Goal: Task Accomplishment & Management: Manage account settings

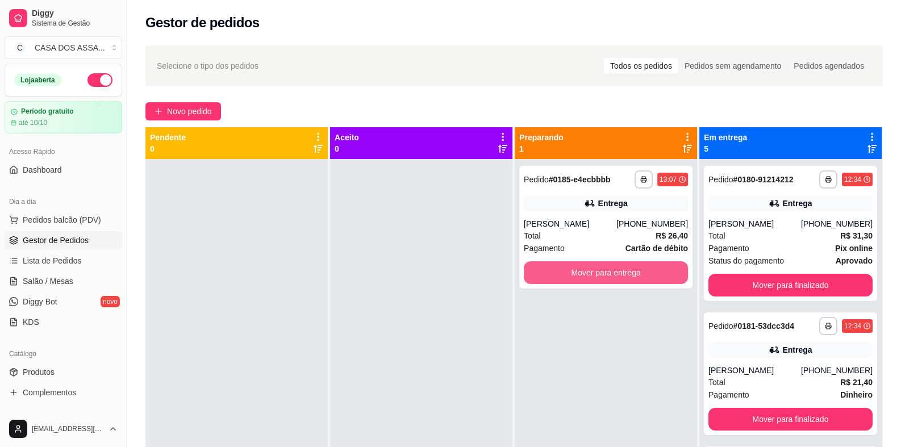
scroll to position [247, 0]
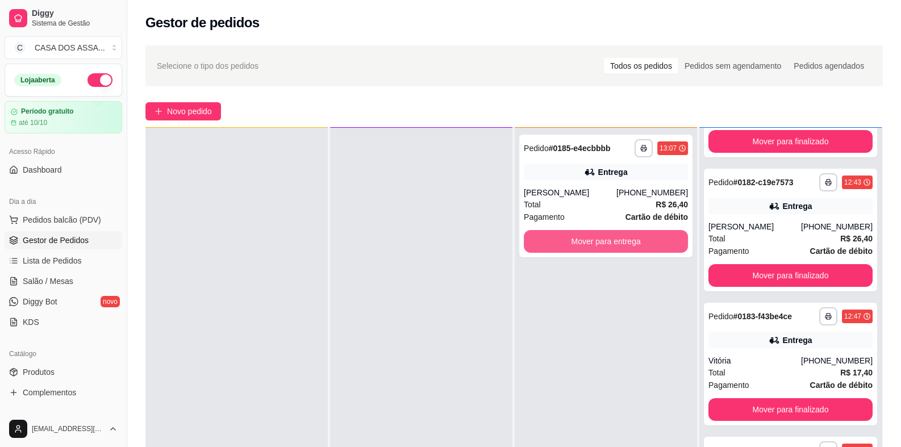
click at [599, 247] on button "Mover para entrega" at bounding box center [606, 241] width 164 height 23
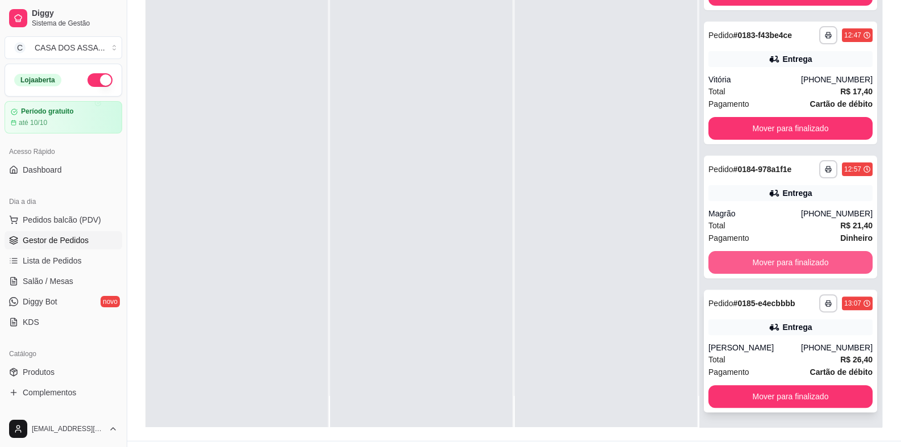
scroll to position [173, 0]
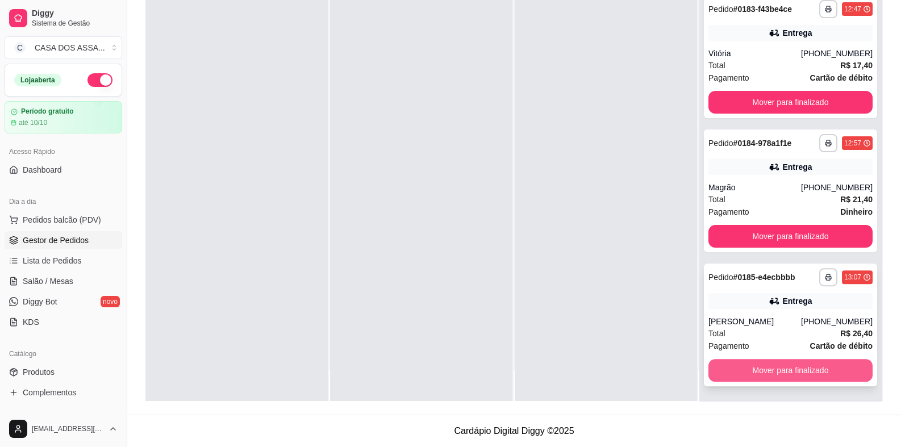
click at [775, 374] on button "Mover para finalizado" at bounding box center [790, 370] width 164 height 23
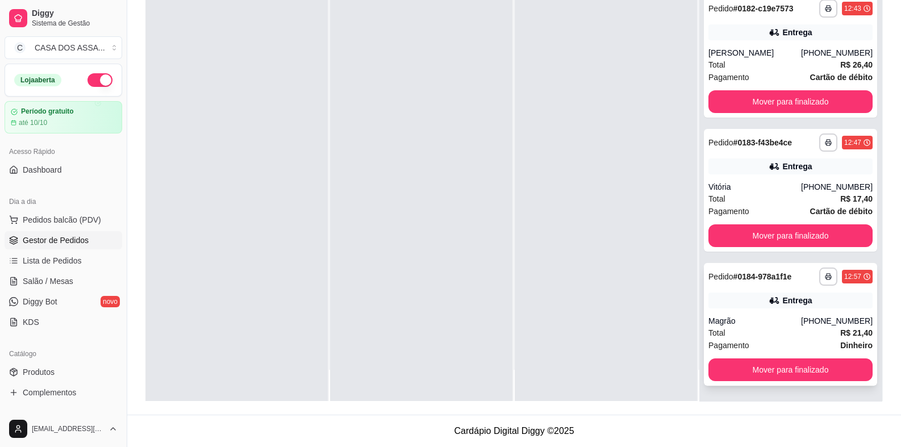
scroll to position [247, 0]
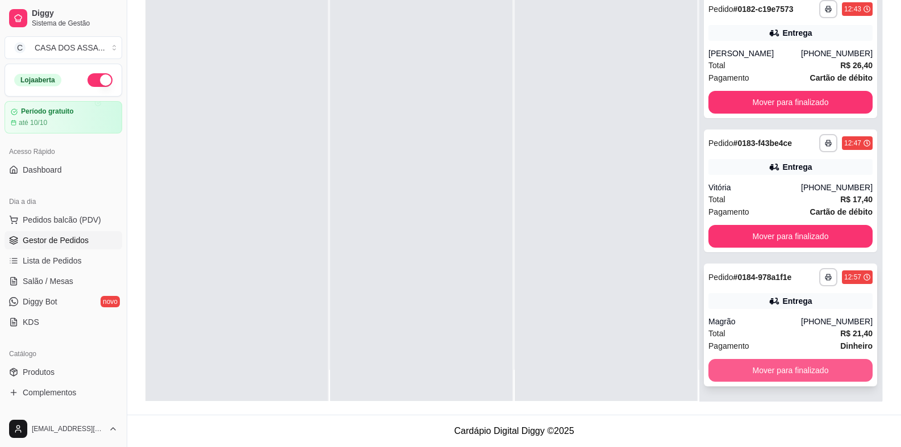
click at [785, 371] on button "Mover para finalizado" at bounding box center [790, 370] width 164 height 23
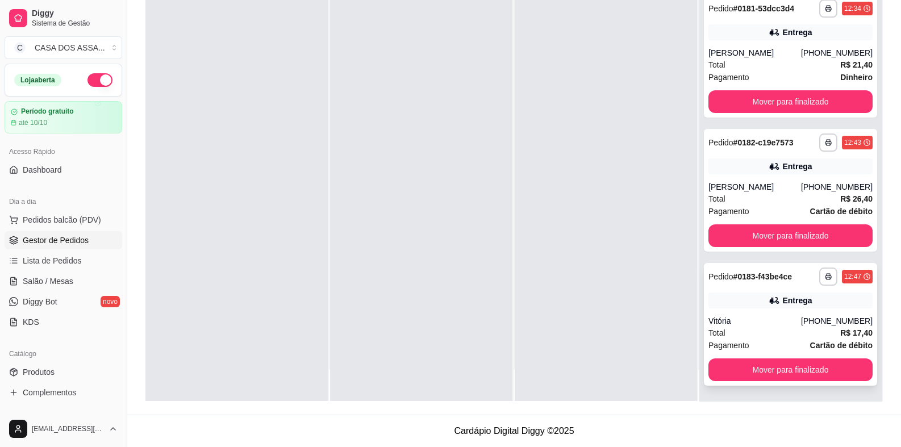
scroll to position [112, 0]
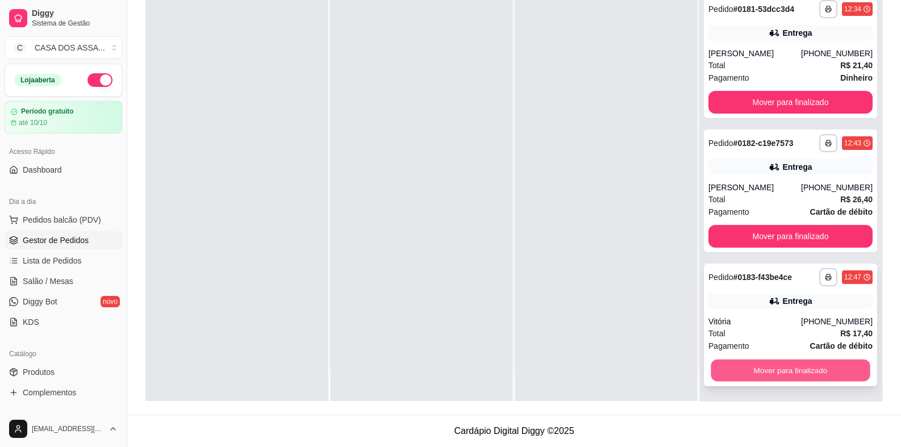
click at [793, 362] on button "Mover para finalizado" at bounding box center [790, 371] width 159 height 22
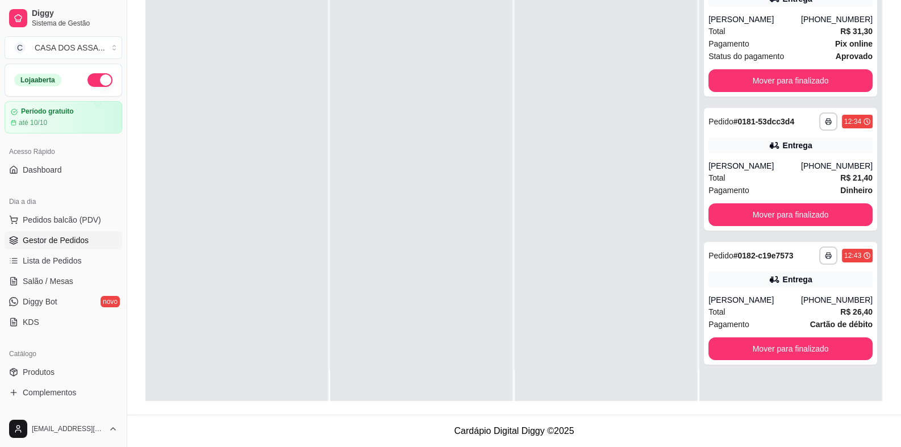
scroll to position [0, 0]
click at [789, 343] on button "Mover para finalizado" at bounding box center [790, 348] width 164 height 23
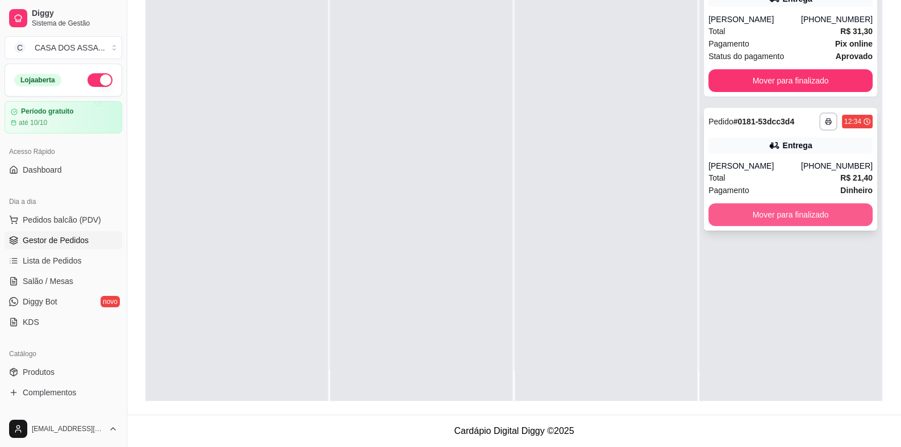
click at [774, 219] on button "Mover para finalizado" at bounding box center [790, 214] width 164 height 23
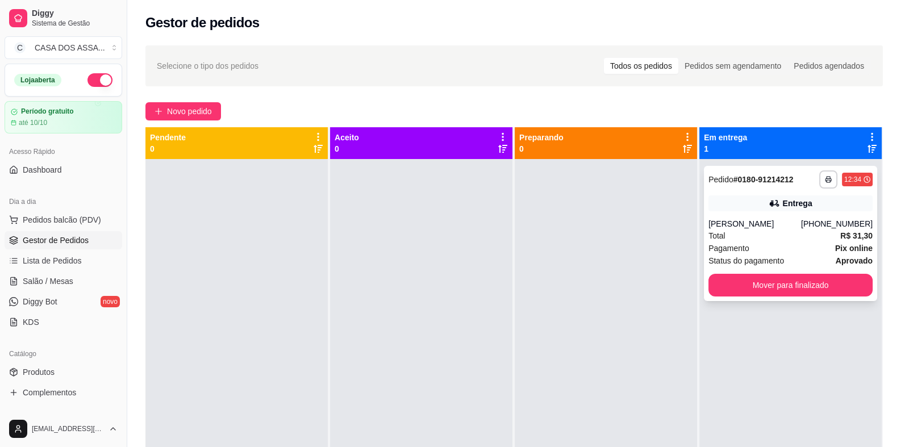
click at [789, 291] on button "Mover para finalizado" at bounding box center [790, 285] width 164 height 23
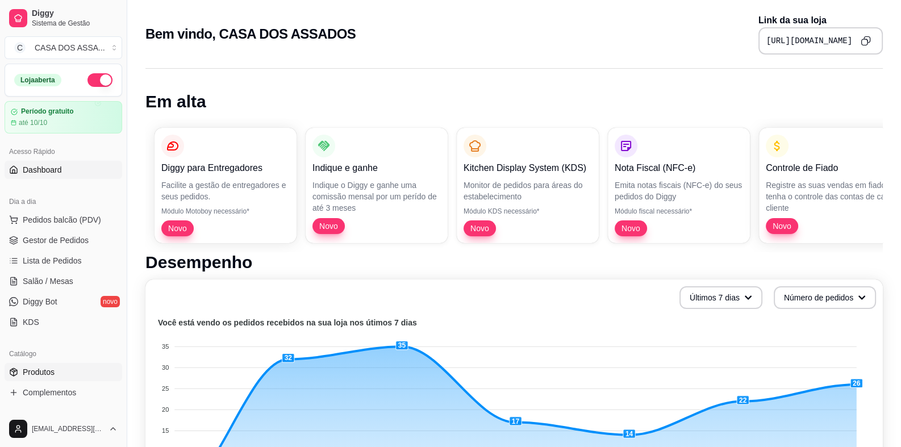
click at [49, 373] on span "Produtos" at bounding box center [39, 371] width 32 height 11
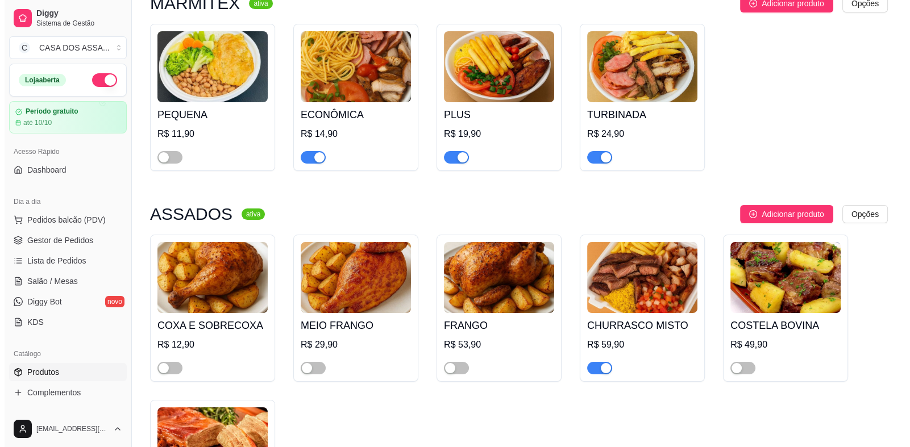
scroll to position [170, 0]
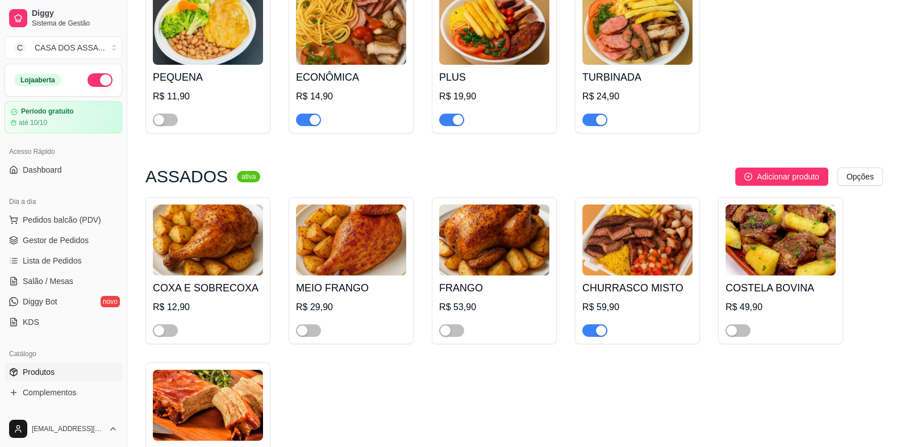
click at [333, 76] on h4 "ECONÔMICA" at bounding box center [351, 77] width 110 height 16
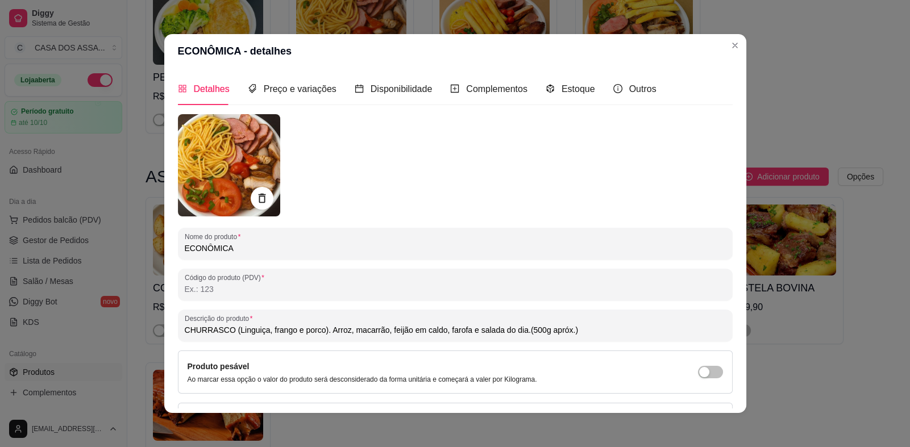
drag, startPoint x: 433, startPoint y: 332, endPoint x: 402, endPoint y: 334, distance: 31.3
click at [402, 334] on input "CHURRASCO (Linguiça, frango e porco). Arroz, macarrão, feijão em caldo, farofa …" at bounding box center [455, 329] width 541 height 11
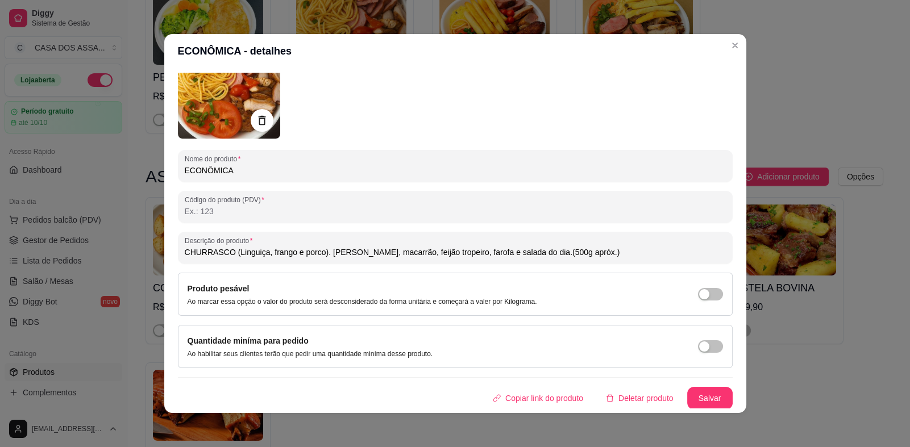
scroll to position [2, 0]
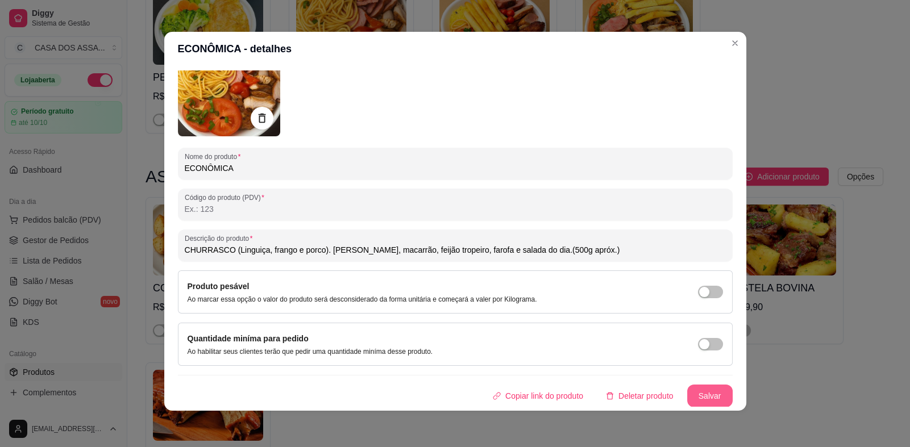
type input "CHURRASCO (Linguiça, frango e porco). [PERSON_NAME], macarrão, feijão tropeiro,…"
click at [692, 394] on button "Salvar" at bounding box center [709, 396] width 45 height 23
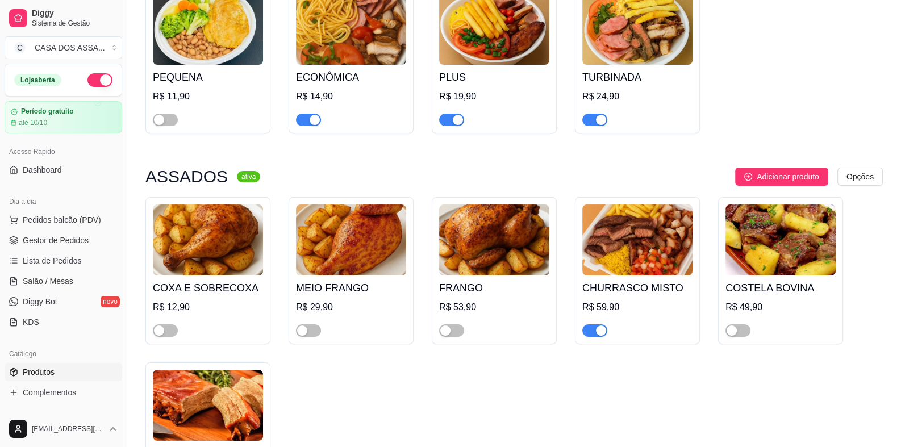
click at [471, 78] on h4 "PLUS" at bounding box center [494, 77] width 110 height 16
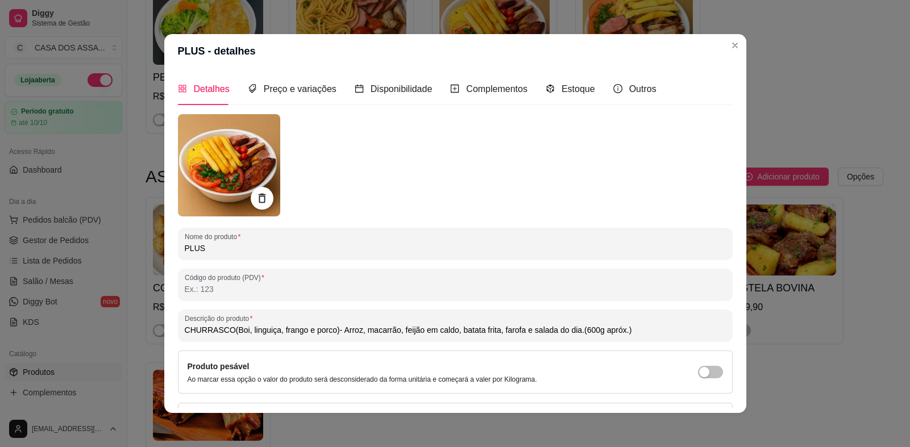
drag, startPoint x: 447, startPoint y: 331, endPoint x: 416, endPoint y: 335, distance: 30.3
click at [416, 335] on input "CHURRASCO(Boi, linguiça, frango e porco)- Arroz, macarrão, feijão em caldo, bat…" at bounding box center [455, 329] width 541 height 11
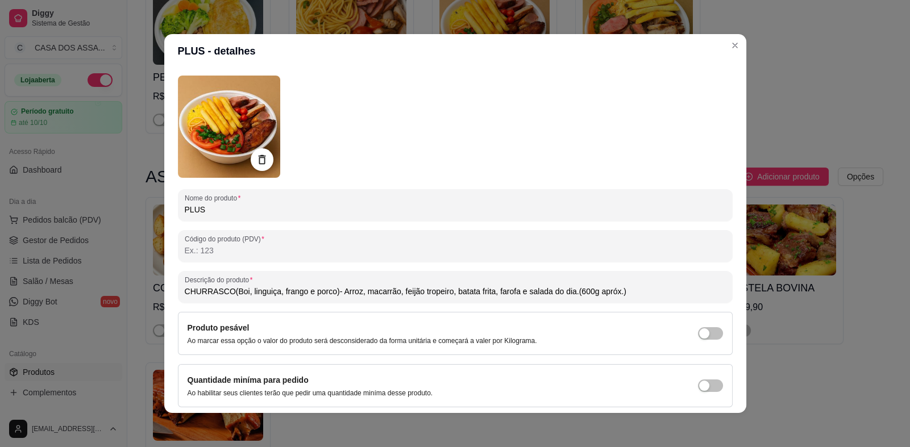
scroll to position [78, 0]
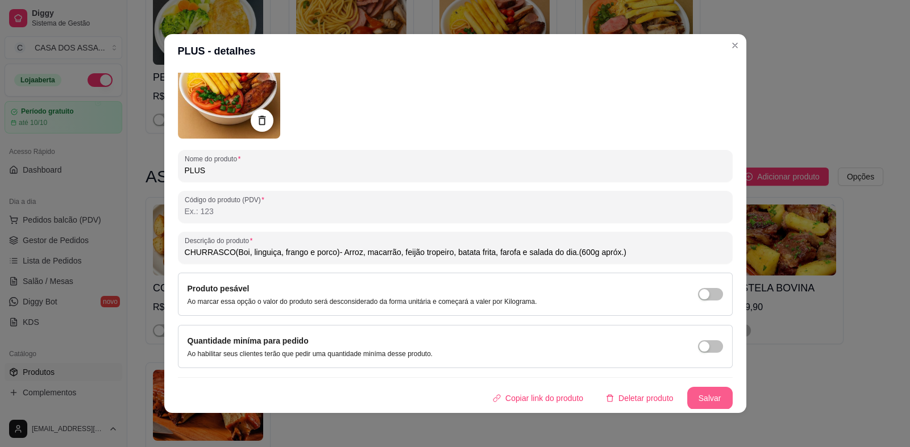
type input "CHURRASCO(Boi, linguiça, frango e porco)- Arroz, macarrão, feijão tropeiro, bat…"
click at [699, 402] on button "Salvar" at bounding box center [709, 398] width 45 height 23
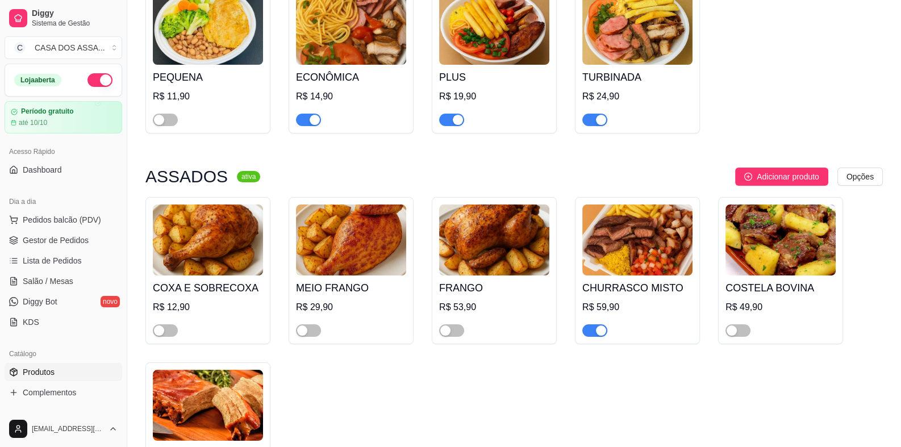
click at [645, 36] on img at bounding box center [637, 29] width 110 height 71
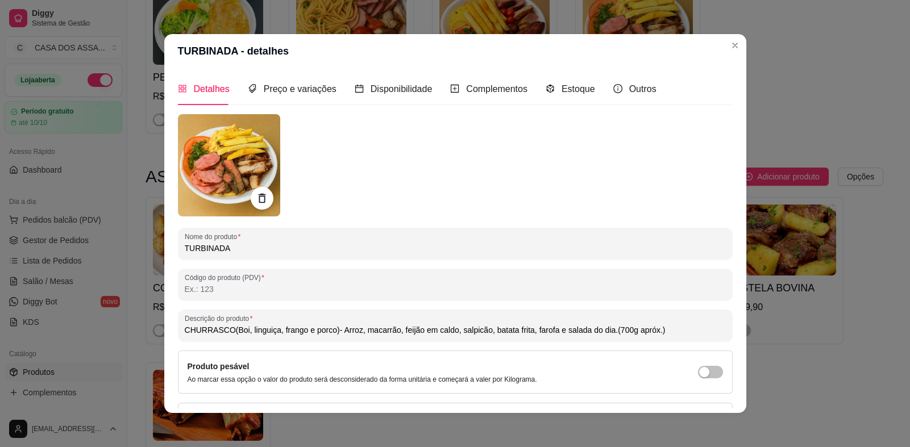
drag, startPoint x: 445, startPoint y: 333, endPoint x: 415, endPoint y: 334, distance: 29.6
click at [415, 334] on input "CHURRASCO(Boi, linguiça, frango e porco)- Arroz, macarrão, feijão em caldo, sal…" at bounding box center [455, 329] width 541 height 11
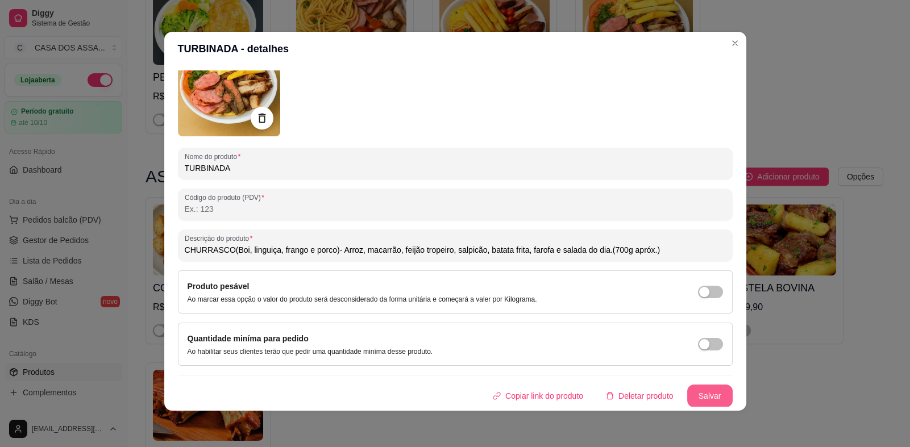
type input "CHURRASCO(Boi, linguiça, frango e porco)- Arroz, macarrão, feijão tropeiro, sal…"
click at [693, 395] on button "Salvar" at bounding box center [709, 396] width 45 height 23
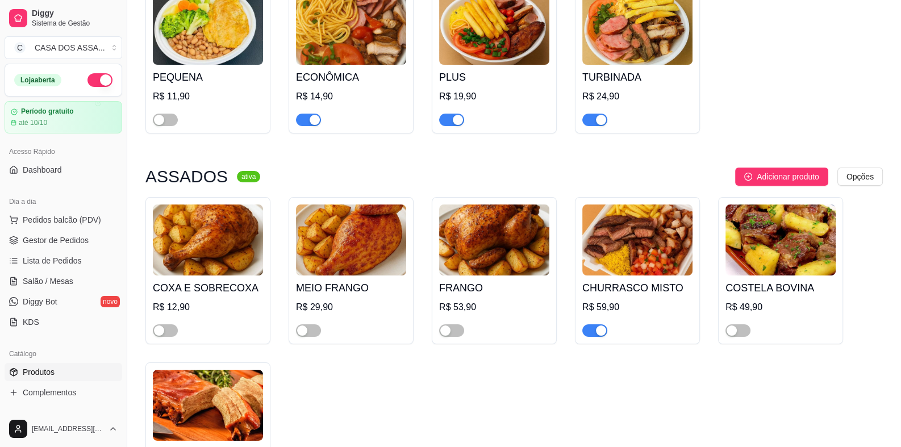
click at [337, 32] on img at bounding box center [351, 29] width 110 height 71
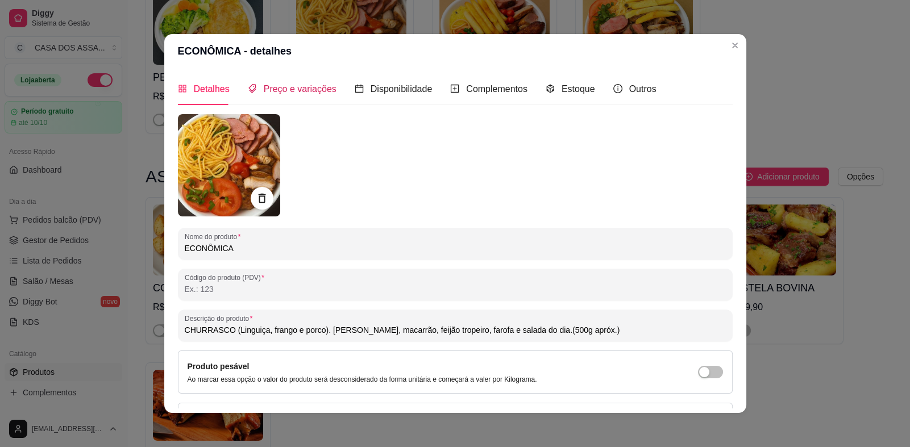
click at [295, 87] on span "Preço e variações" at bounding box center [300, 89] width 73 height 10
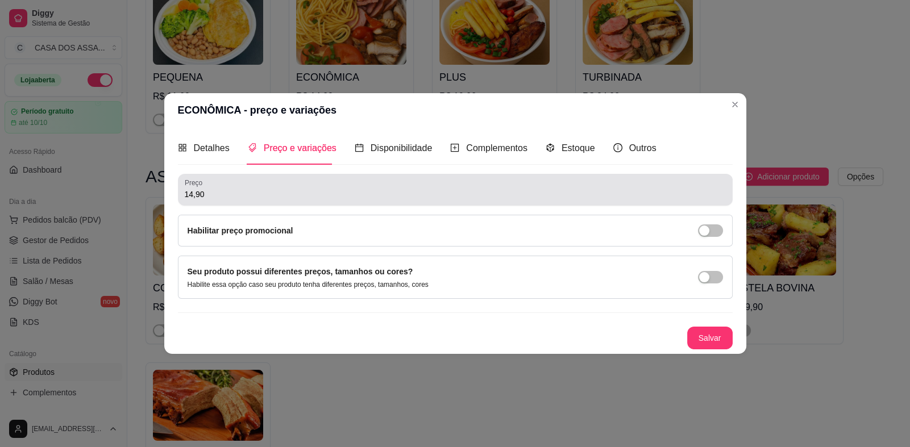
click at [192, 194] on input "14,90" at bounding box center [455, 194] width 541 height 11
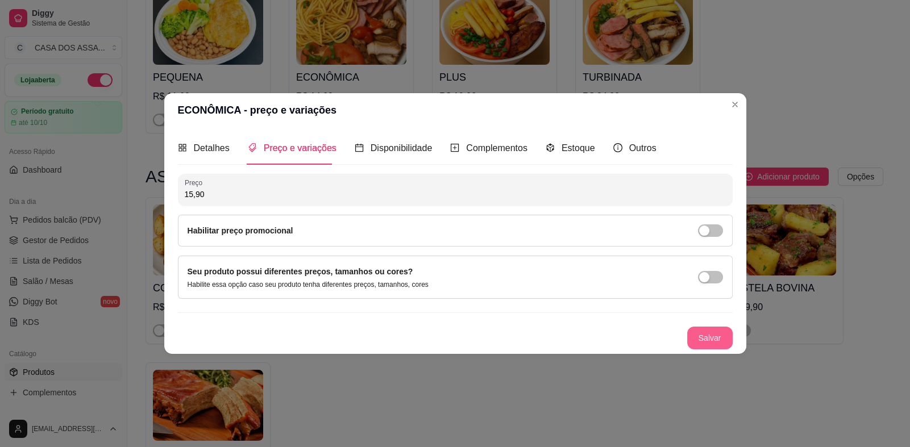
type input "15,90"
click at [711, 335] on button "Salvar" at bounding box center [709, 338] width 45 height 23
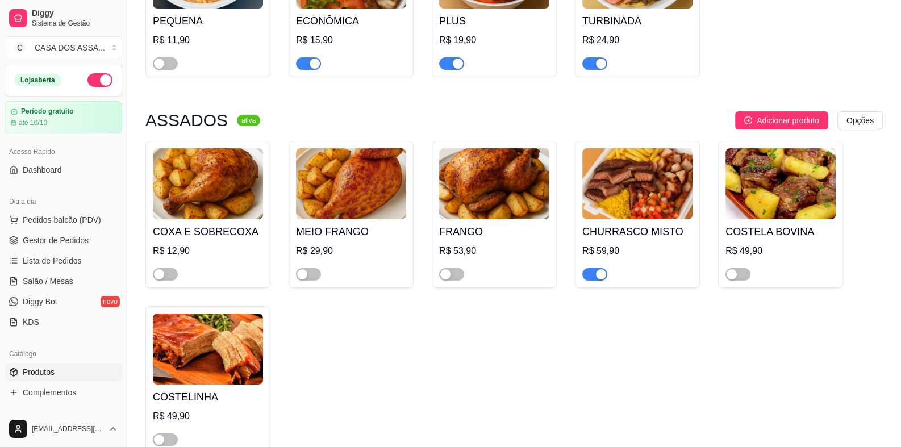
scroll to position [283, 0]
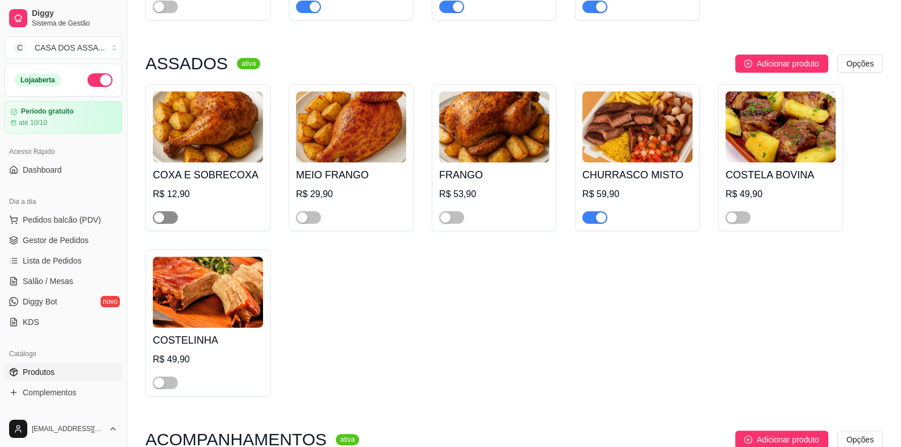
click at [165, 220] on span "button" at bounding box center [165, 217] width 25 height 12
click at [461, 216] on span "button" at bounding box center [451, 217] width 25 height 12
click at [742, 219] on span "button" at bounding box center [737, 217] width 25 height 12
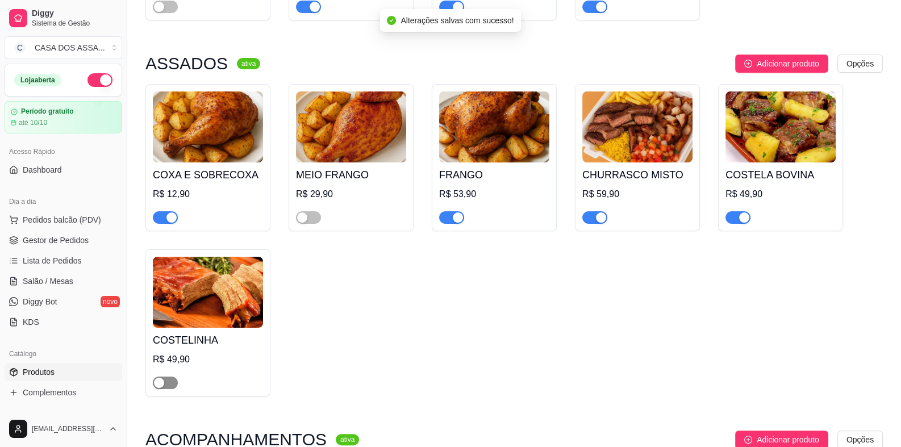
click at [169, 379] on span "button" at bounding box center [165, 383] width 25 height 12
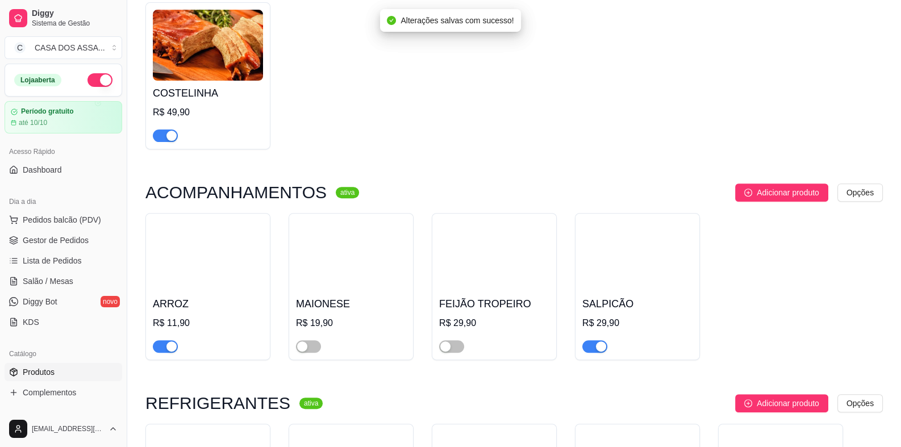
scroll to position [568, 0]
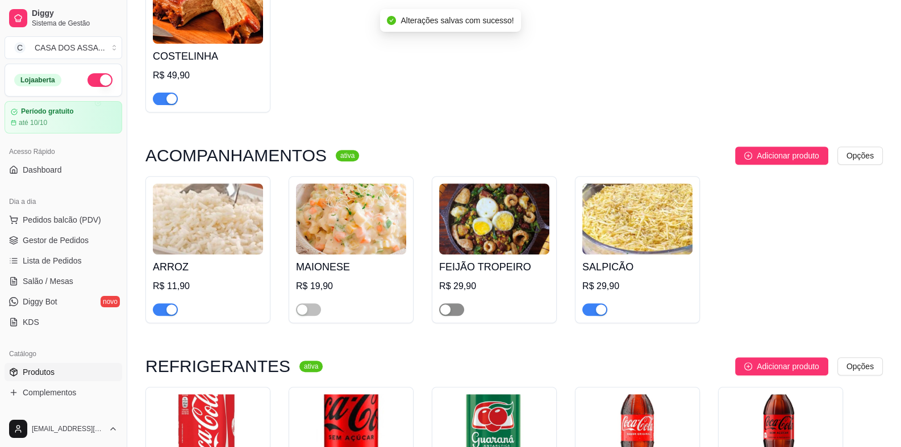
click at [463, 308] on span "button" at bounding box center [451, 309] width 25 height 12
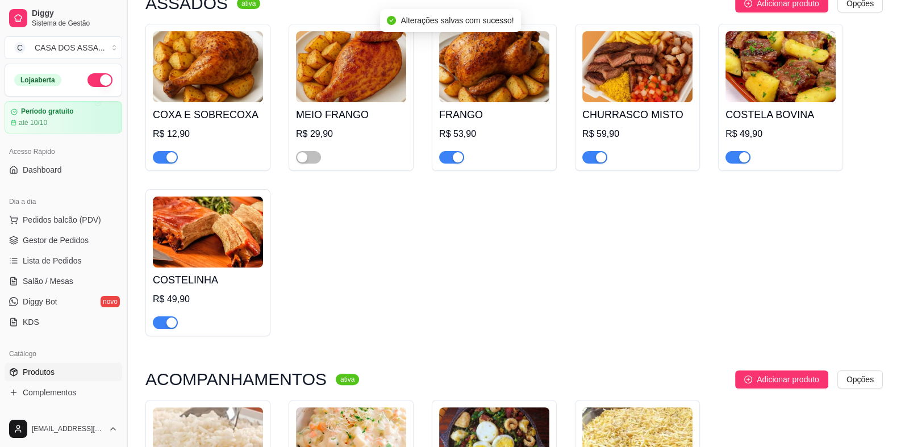
scroll to position [0, 0]
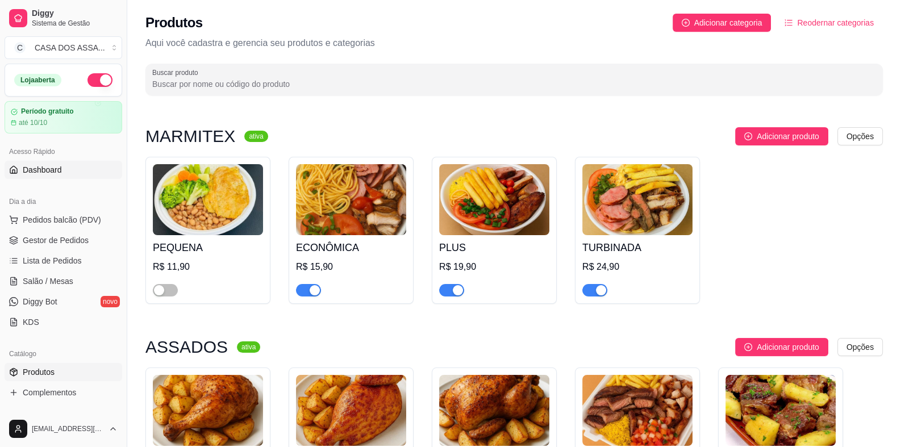
click at [60, 169] on span "Dashboard" at bounding box center [42, 169] width 39 height 11
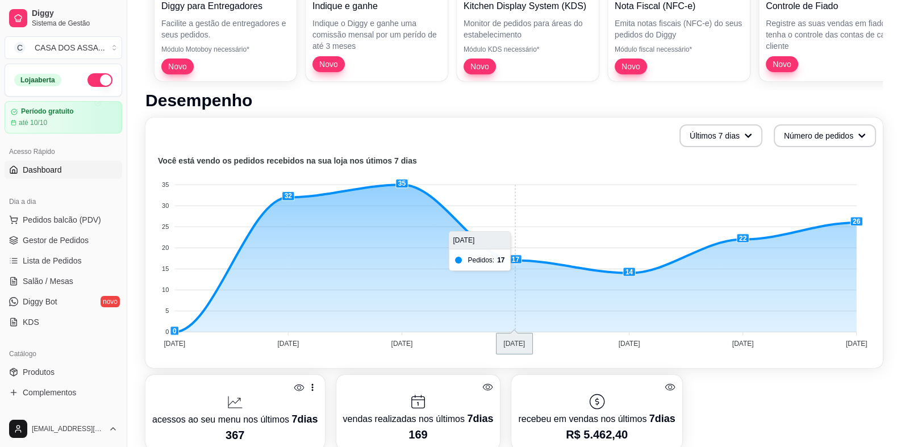
scroll to position [170, 0]
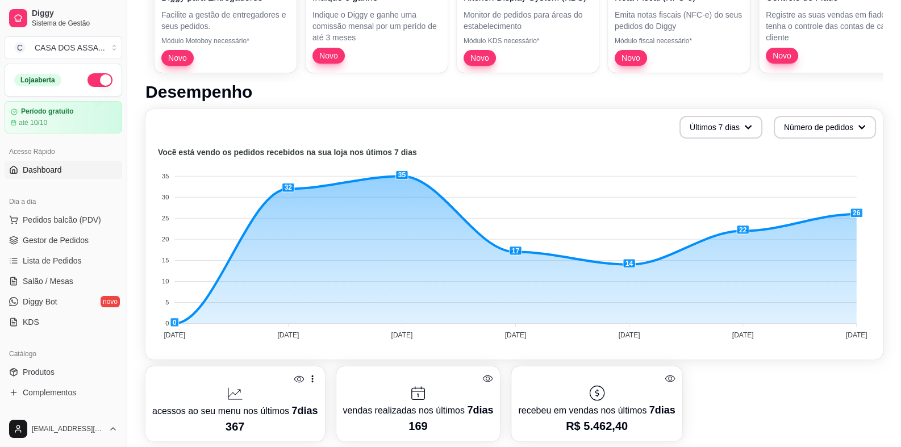
click at [706, 368] on div "acessos ao seu menu nos últimos 7 dias 367 vendas realizadas nos últimos 7 dias…" at bounding box center [513, 403] width 737 height 75
